Goal: Transaction & Acquisition: Purchase product/service

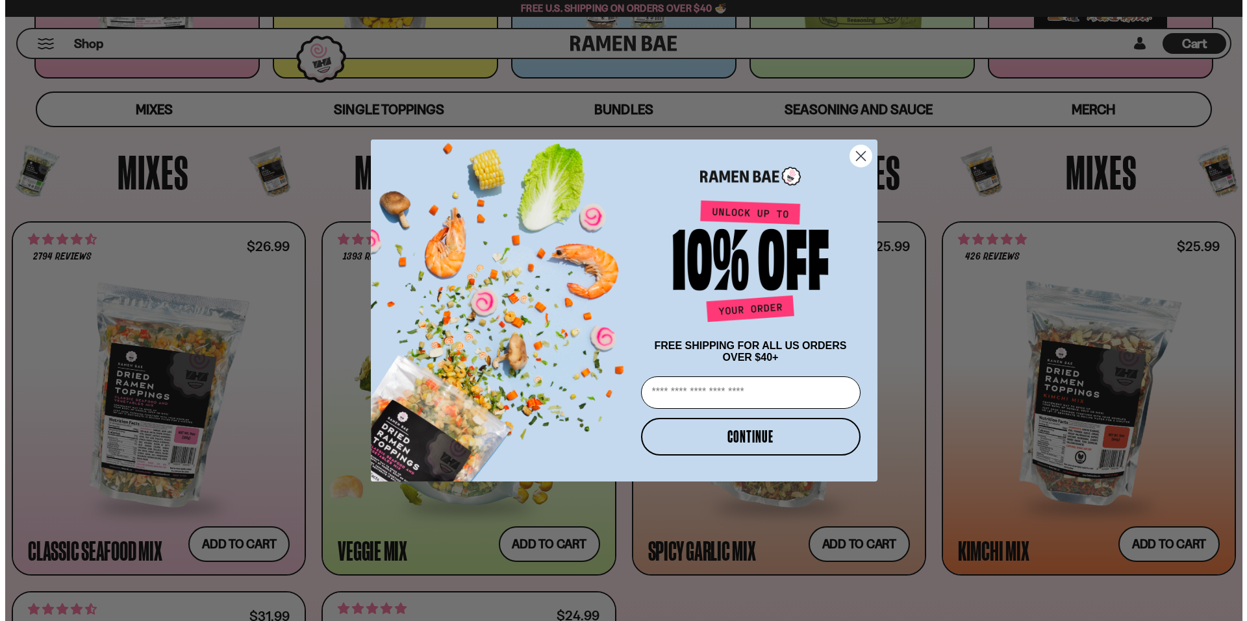
scroll to position [390, 0]
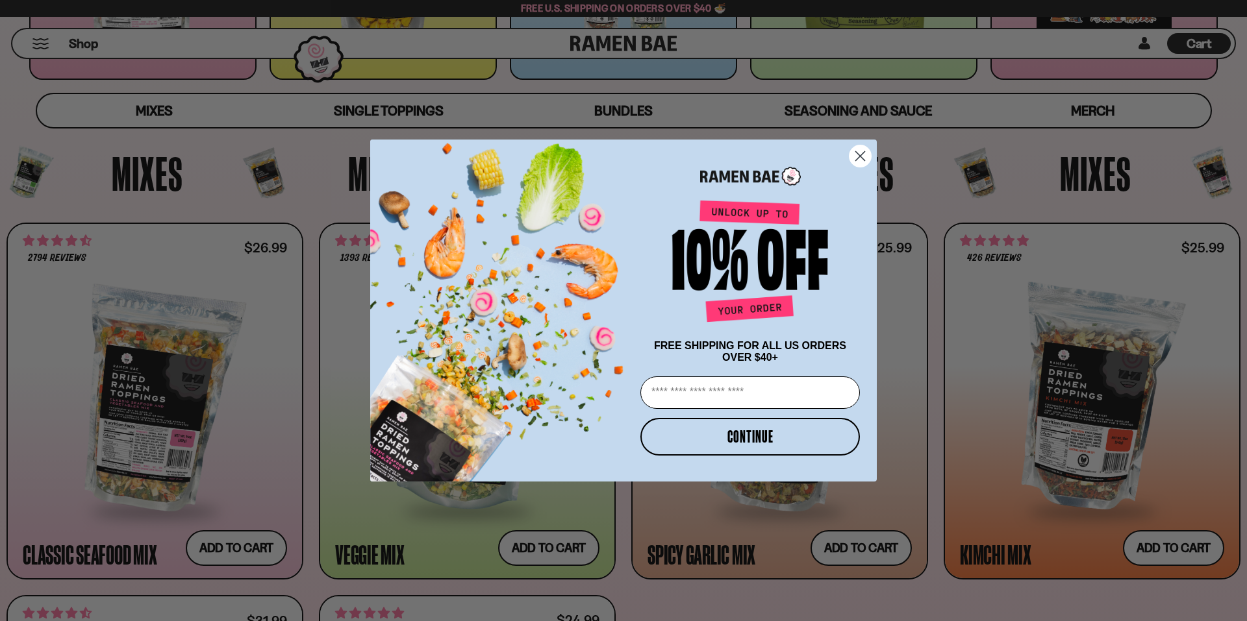
click at [854, 153] on circle "Close dialog" at bounding box center [859, 155] width 21 height 21
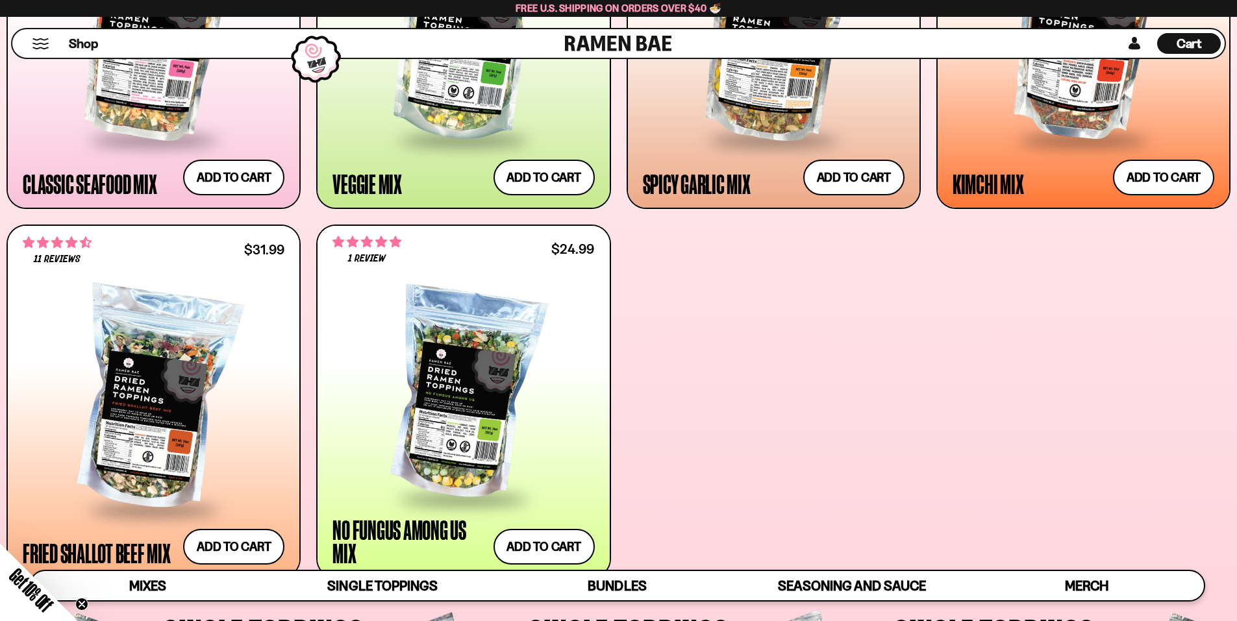
scroll to position [779, 0]
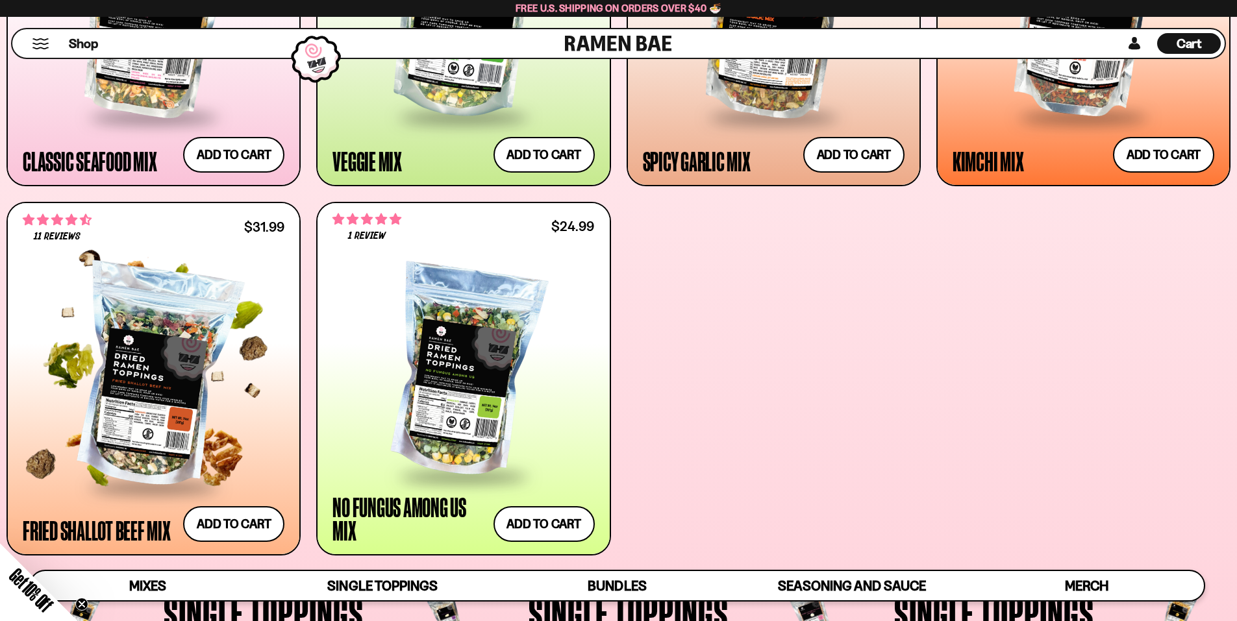
click at [237, 440] on div at bounding box center [154, 377] width 262 height 217
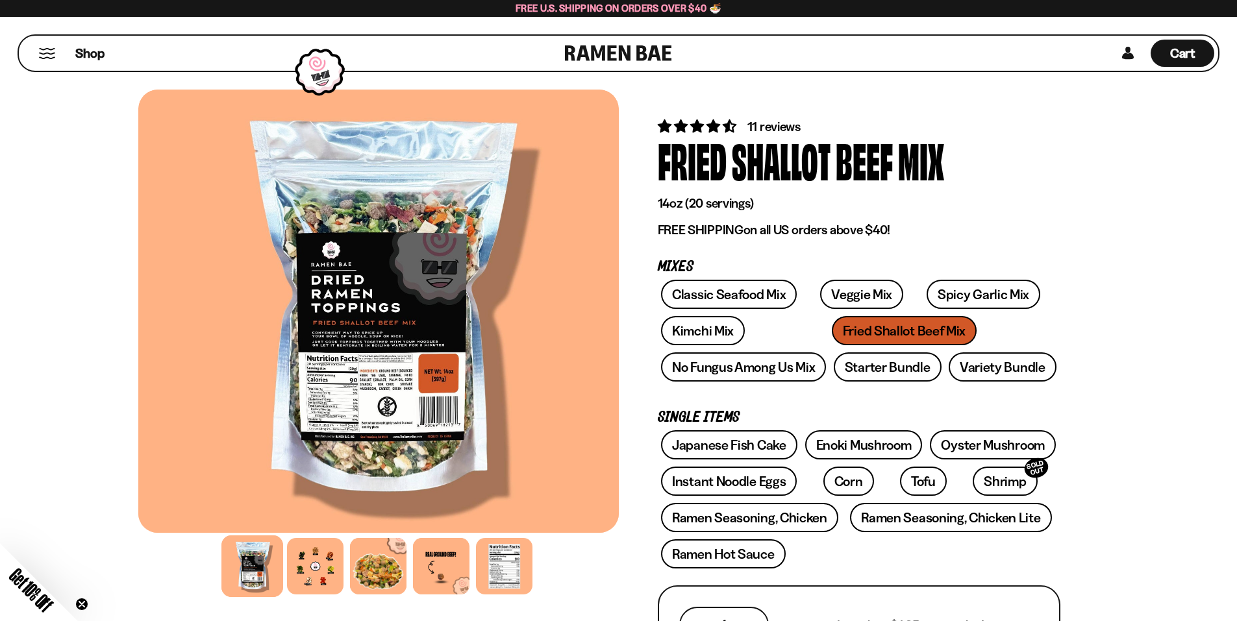
click at [350, 339] on div at bounding box center [378, 312] width 481 height 444
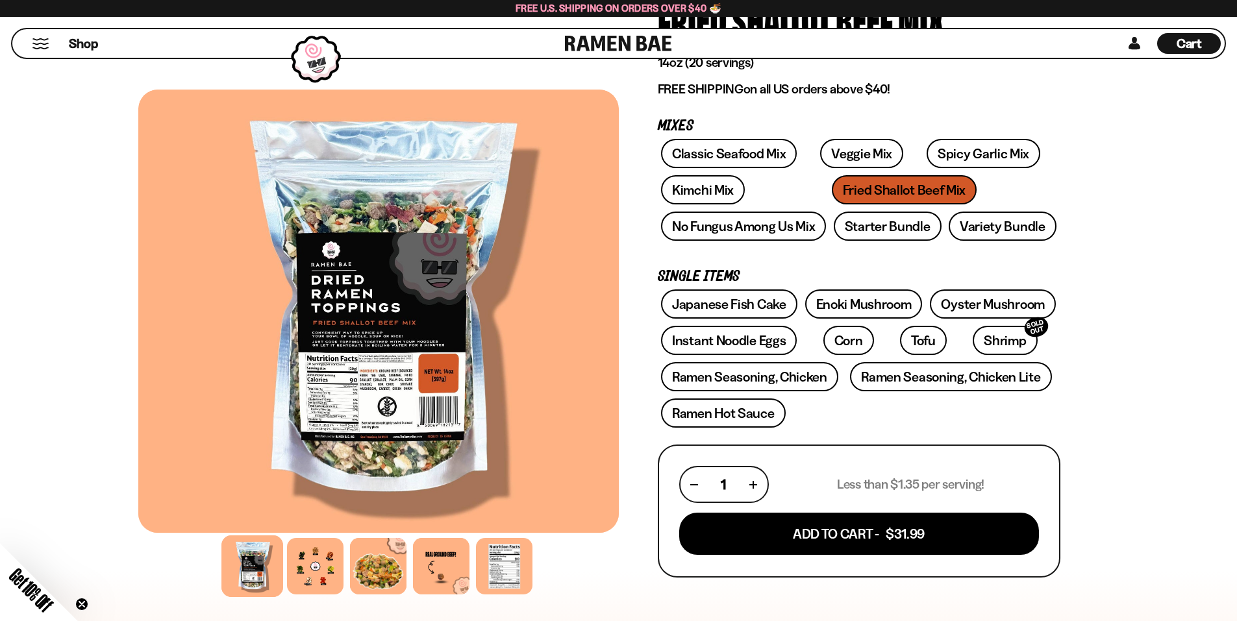
scroll to position [195, 0]
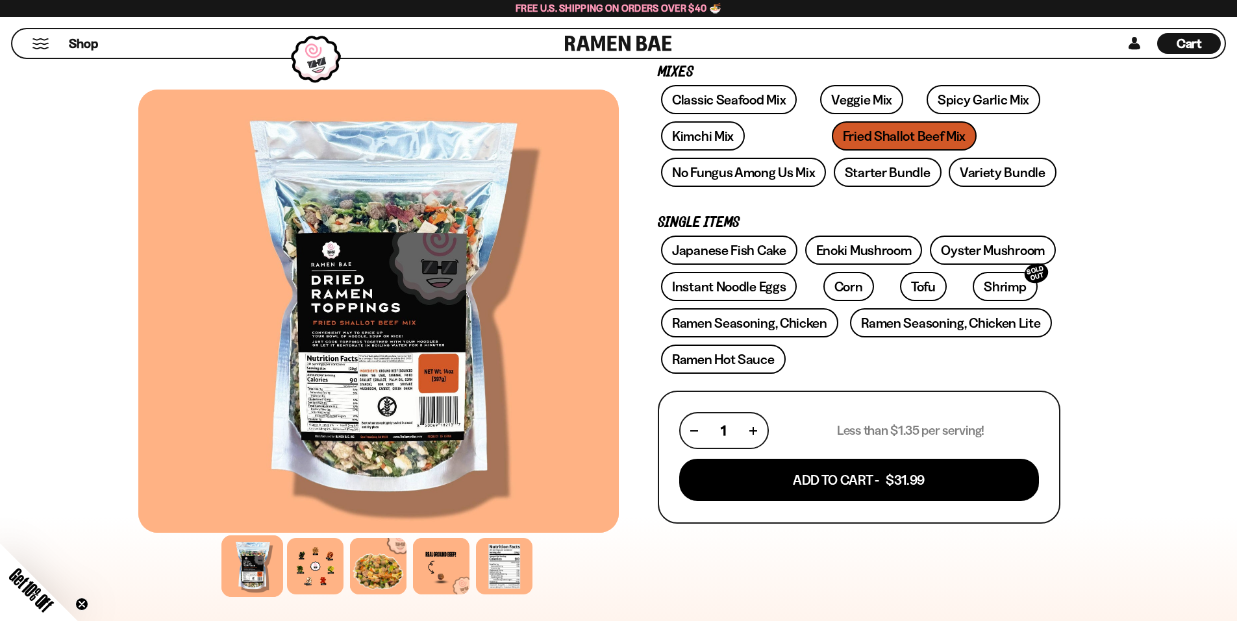
click at [386, 397] on div at bounding box center [378, 312] width 481 height 444
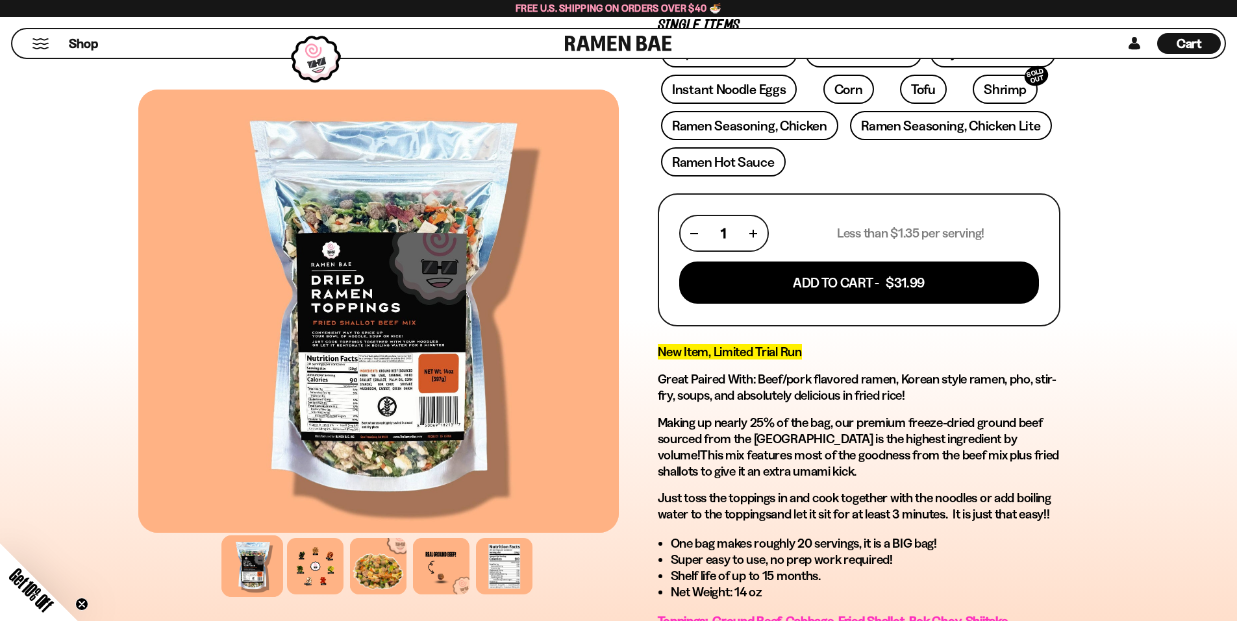
scroll to position [390, 0]
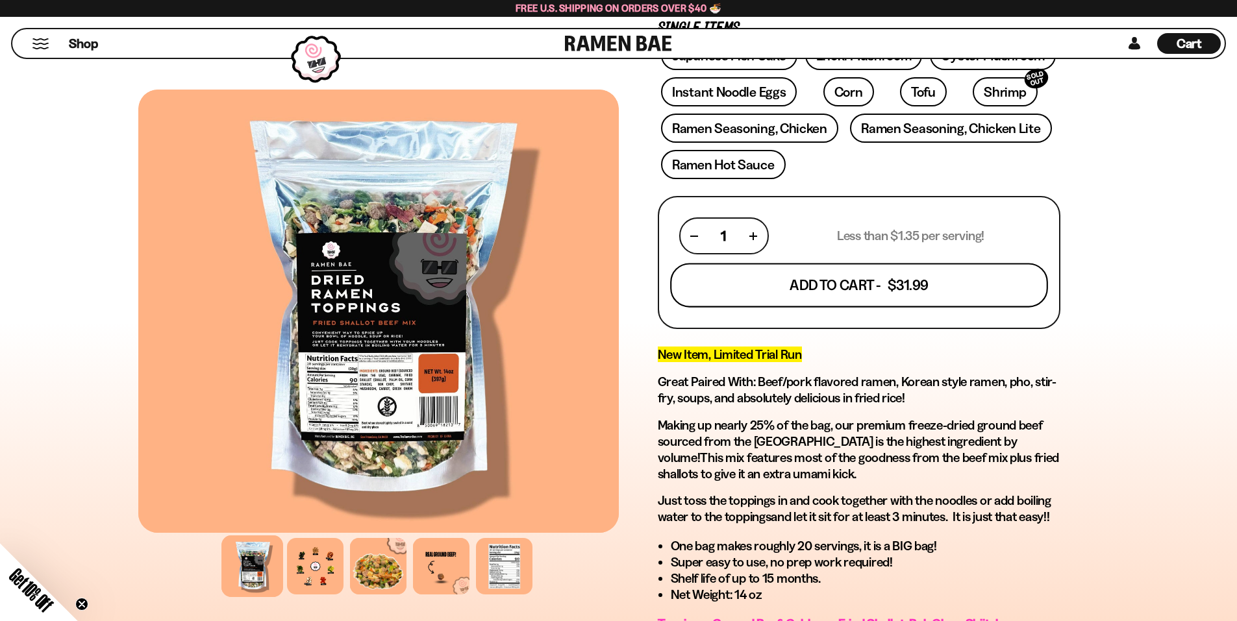
click at [816, 289] on button "Add To Cart - $31.99" at bounding box center [859, 286] width 378 height 44
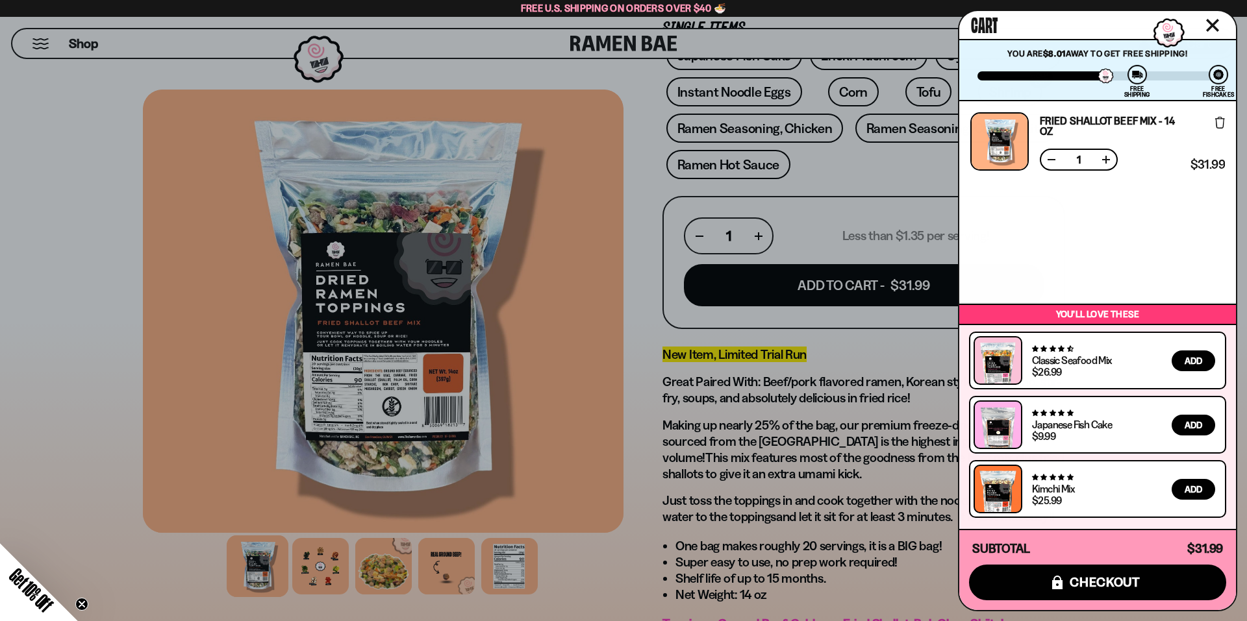
click at [1218, 25] on icon "Close cart" at bounding box center [1212, 25] width 13 height 13
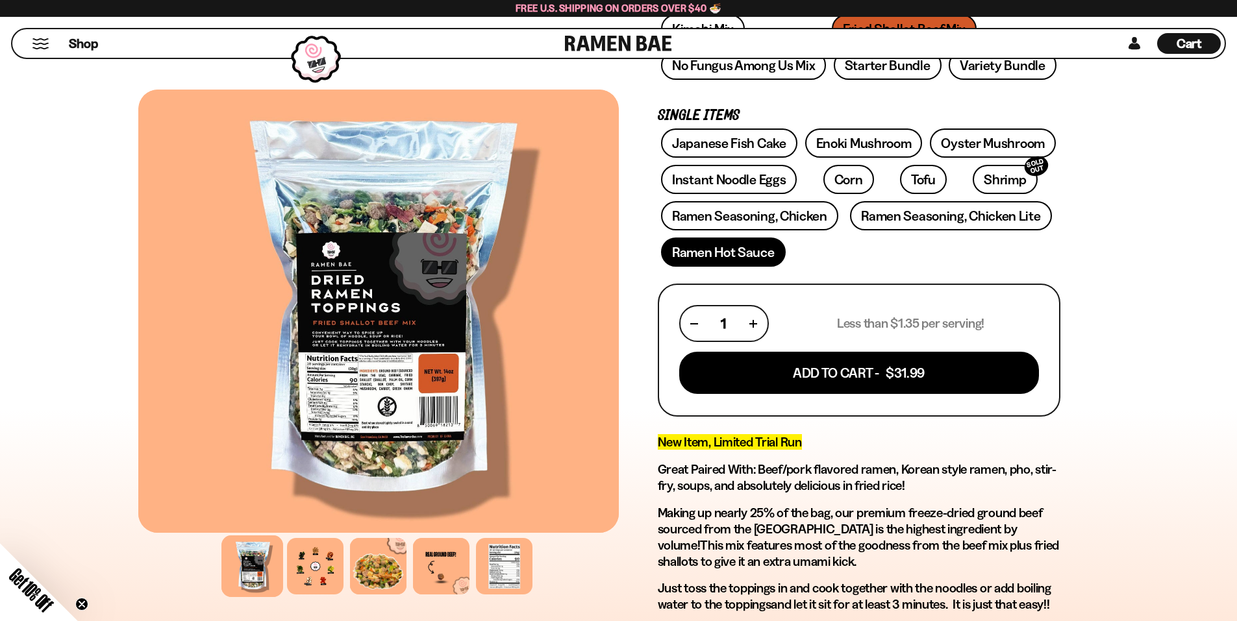
scroll to position [325, 0]
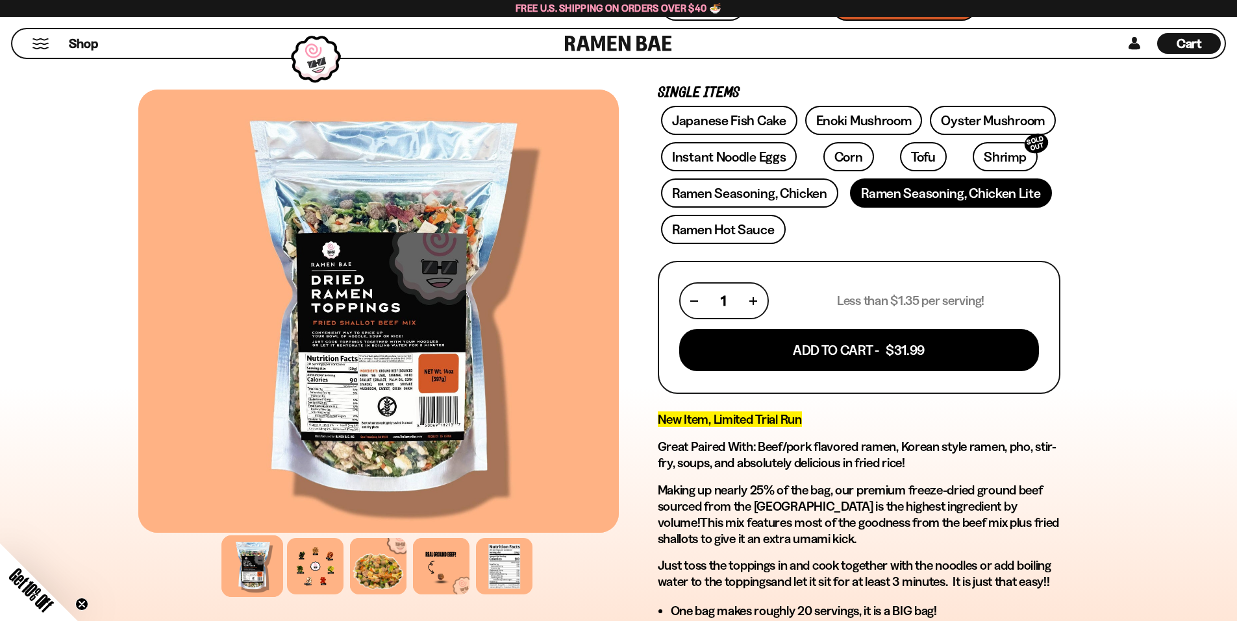
click at [879, 198] on link "Ramen Seasoning, Chicken Lite" at bounding box center [950, 193] width 201 height 29
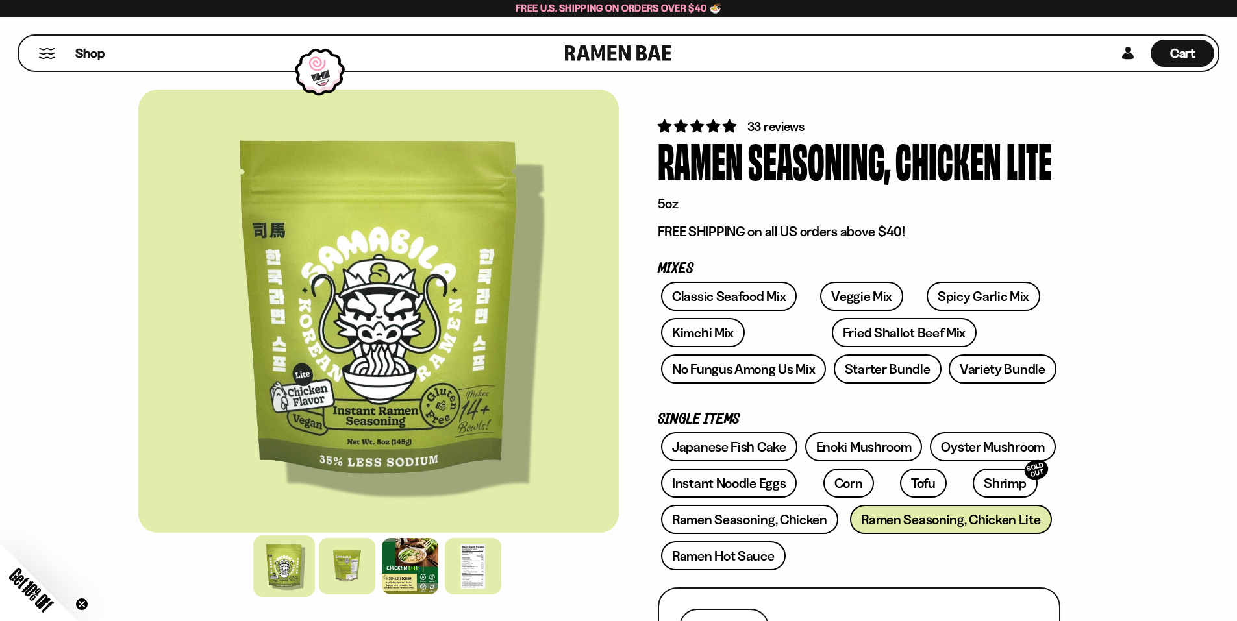
click at [52, 50] on button "Mobile Menu Trigger" at bounding box center [47, 53] width 18 height 11
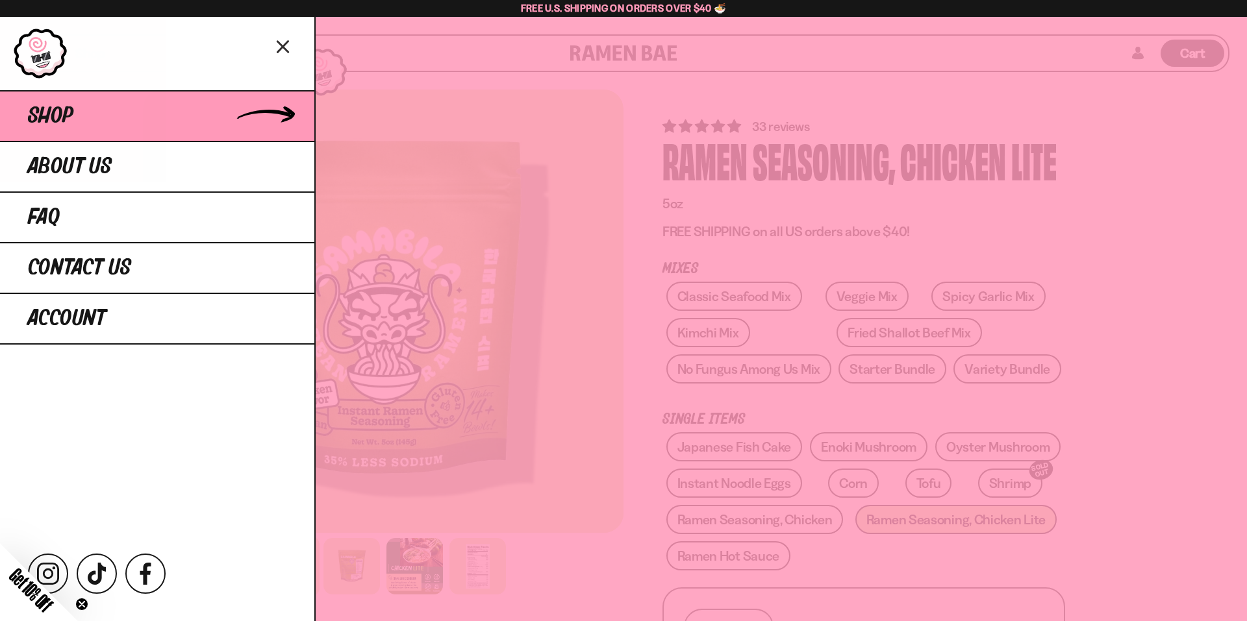
click at [114, 126] on link "Shop" at bounding box center [157, 115] width 314 height 51
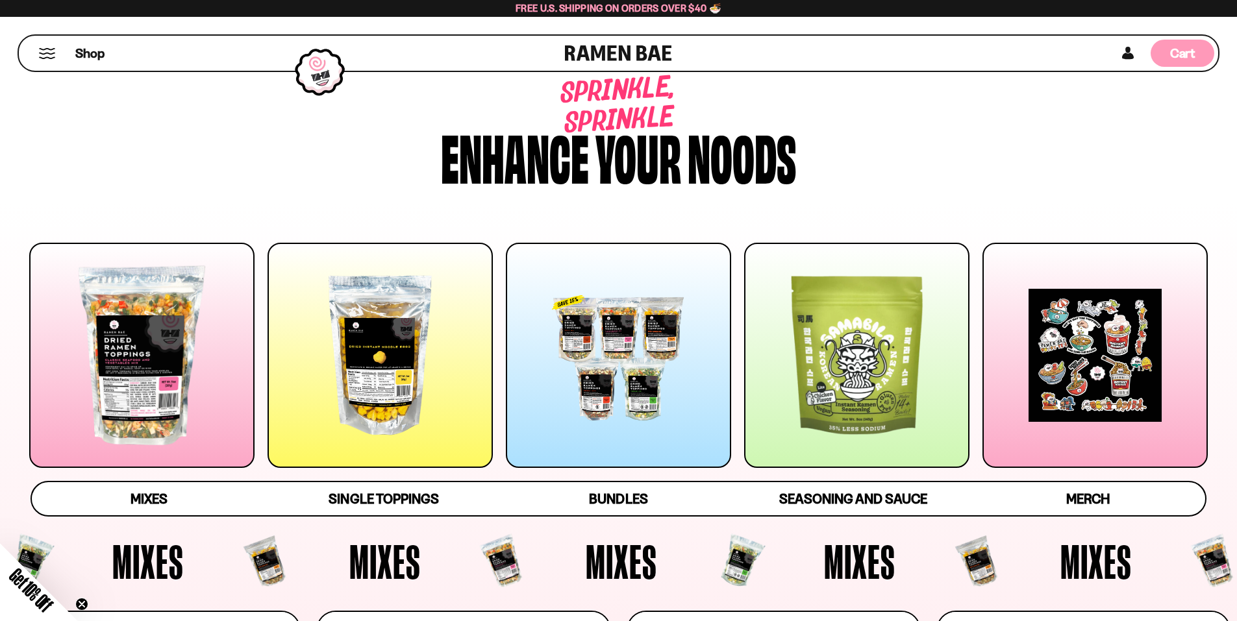
click at [1179, 48] on span "Cart" at bounding box center [1182, 53] width 25 height 16
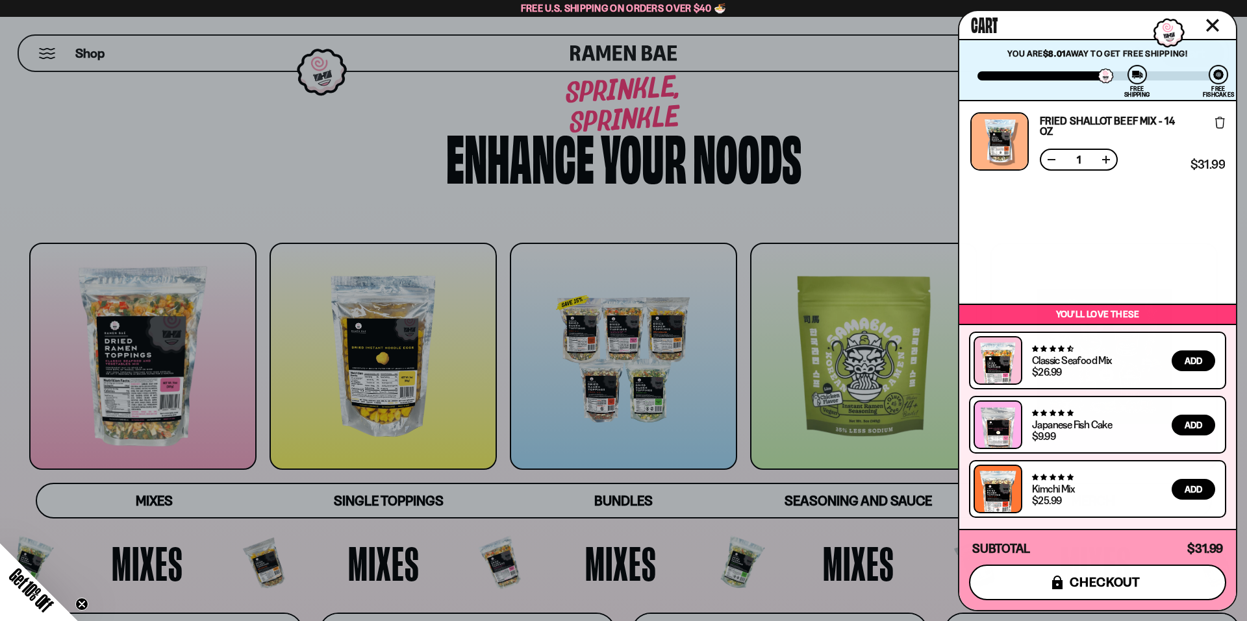
click at [1077, 581] on span "checkout" at bounding box center [1105, 582] width 71 height 14
